Goal: Check status: Check status

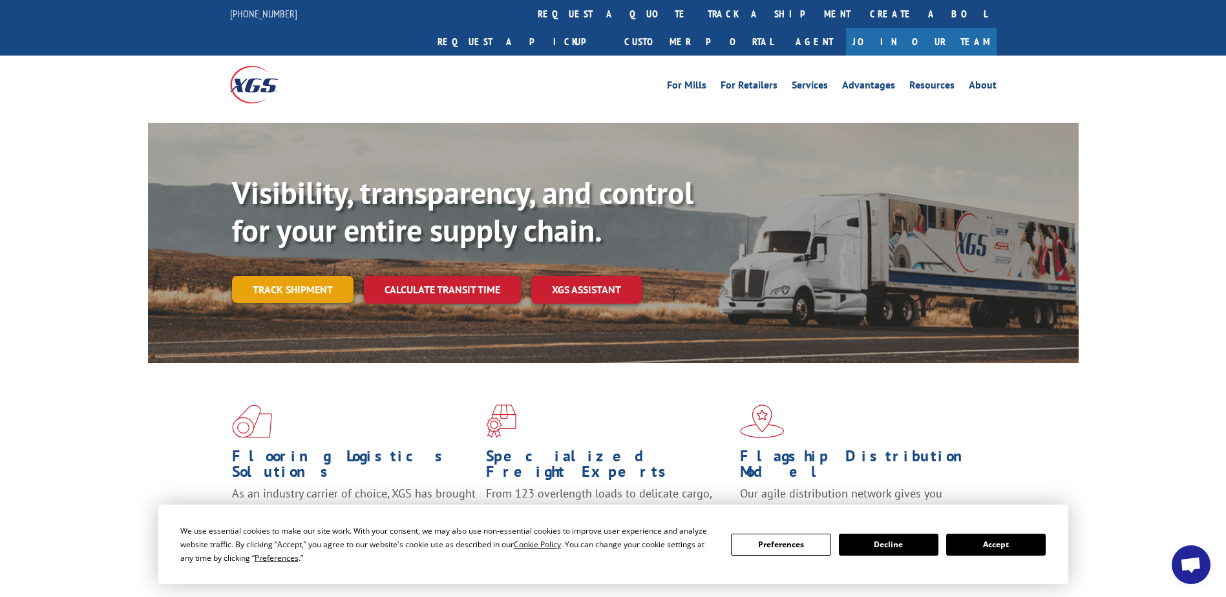
click at [277, 276] on link "Track shipment" at bounding box center [292, 289] width 121 height 27
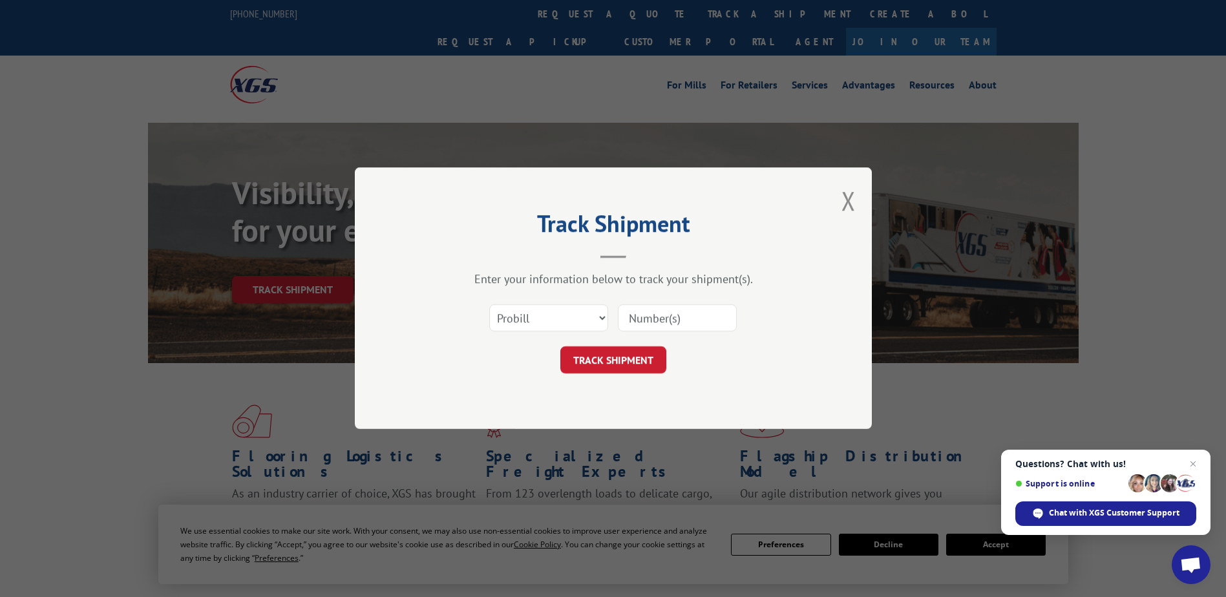
click at [649, 313] on input at bounding box center [677, 318] width 119 height 27
paste input "377974796"
type input "377974796"
click at [615, 358] on button "TRACK SHIPMENT" at bounding box center [613, 360] width 106 height 27
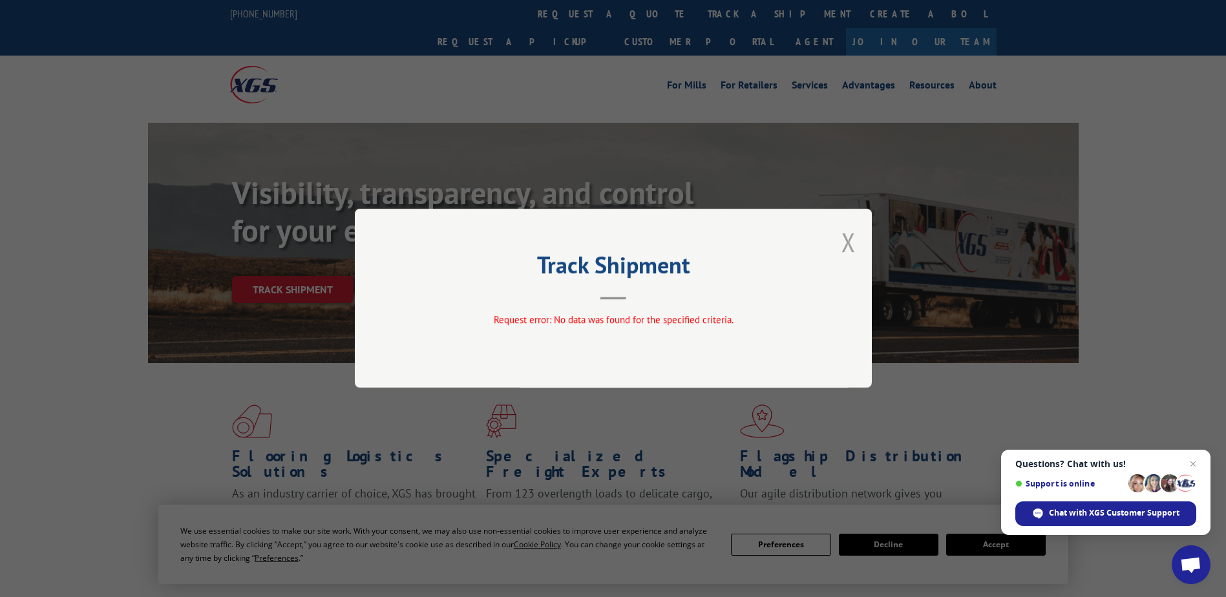
click at [851, 243] on button "Close modal" at bounding box center [848, 242] width 14 height 34
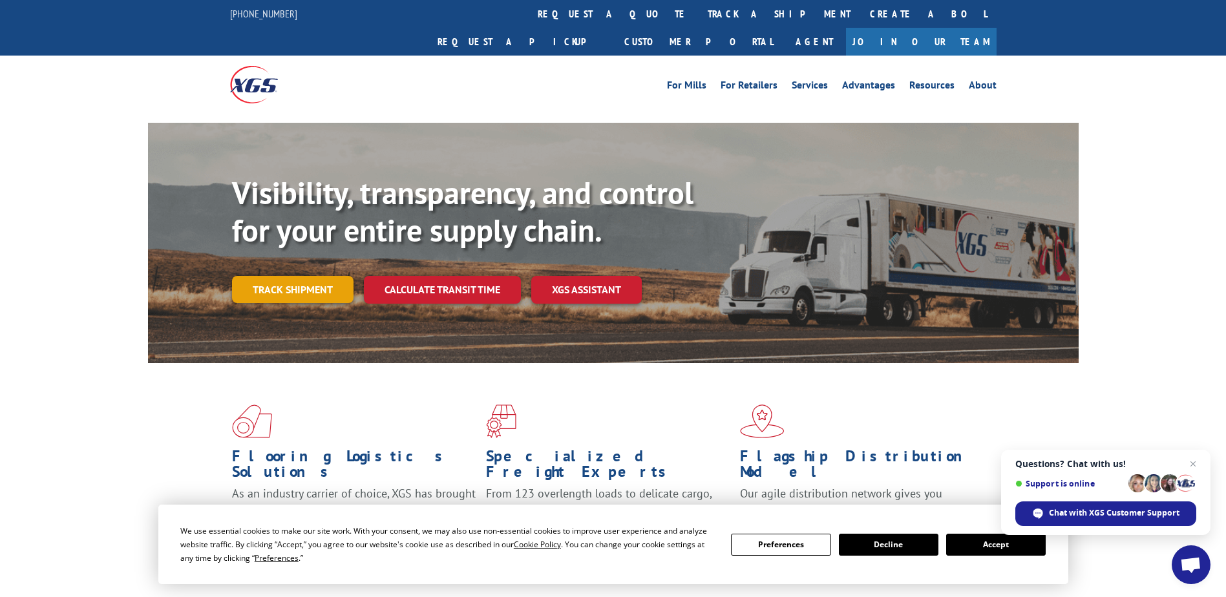
click at [330, 276] on link "Track shipment" at bounding box center [292, 289] width 121 height 27
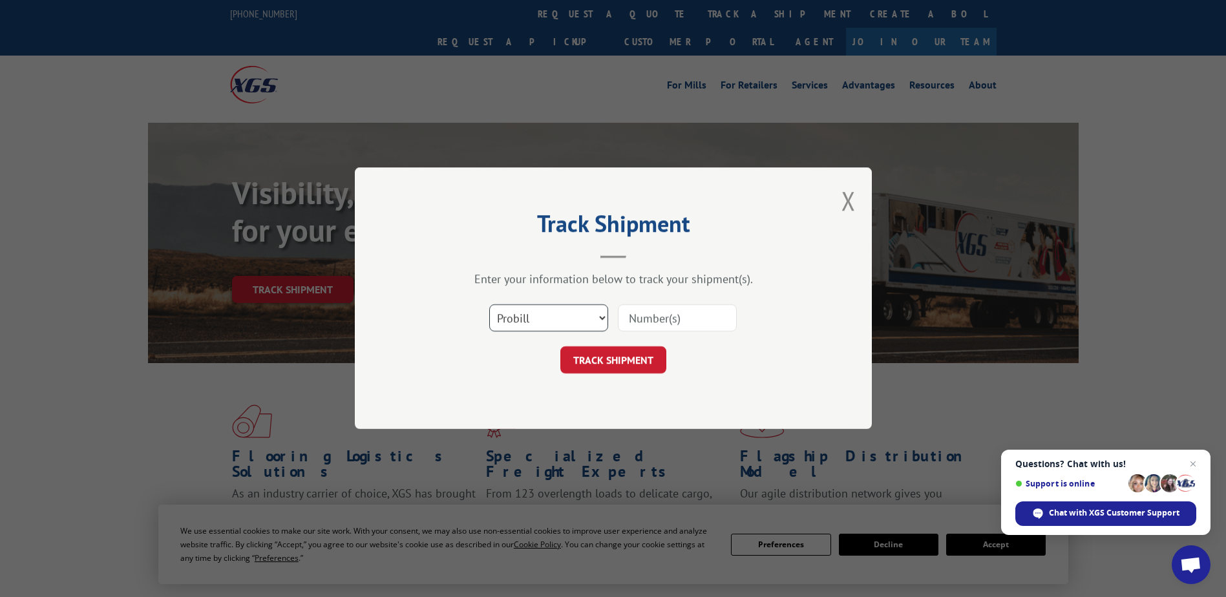
click at [606, 313] on select "Select category... Probill BOL PO" at bounding box center [548, 318] width 119 height 27
select select "bol"
click at [489, 305] on select "Select category... Probill BOL PO" at bounding box center [548, 318] width 119 height 27
click at [646, 323] on input at bounding box center [677, 318] width 119 height 27
paste input "377974796"
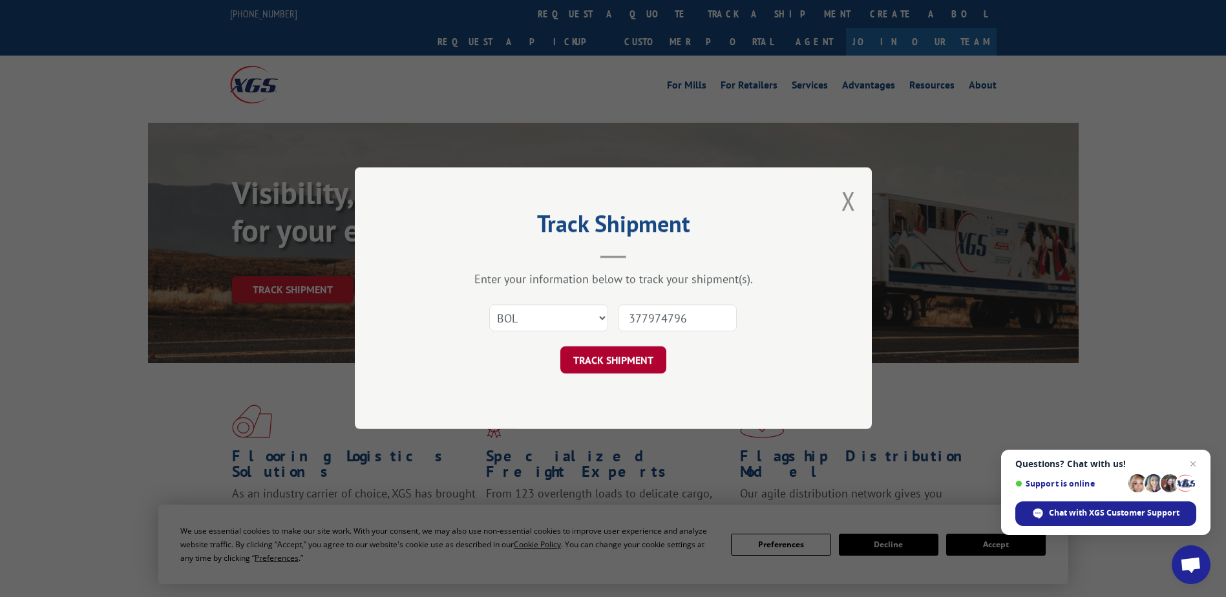
type input "377974796"
click at [609, 361] on button "TRACK SHIPMENT" at bounding box center [613, 360] width 106 height 27
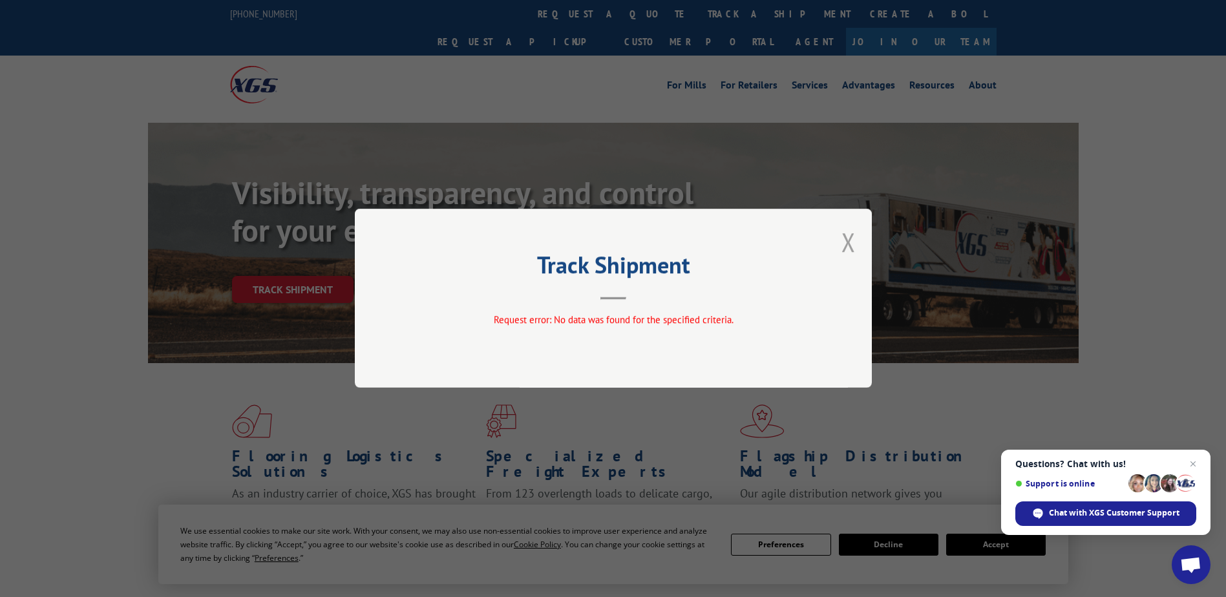
click at [850, 240] on button "Close modal" at bounding box center [848, 242] width 14 height 34
